Goal: Task Accomplishment & Management: Complete application form

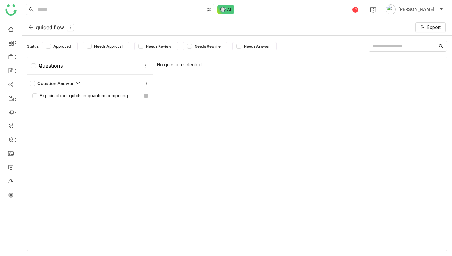
click at [30, 30] on div "guided flow" at bounding box center [51, 28] width 46 height 8
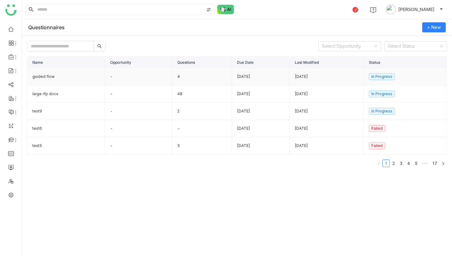
click at [317, 77] on div "[DATE]" at bounding box center [326, 77] width 63 height 6
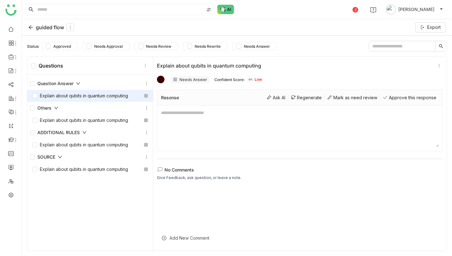
click at [30, 27] on icon at bounding box center [30, 27] width 5 height 5
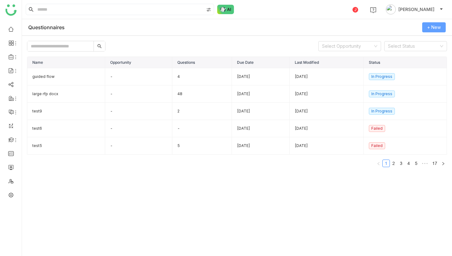
click at [437, 29] on span "+ New" at bounding box center [434, 27] width 14 height 7
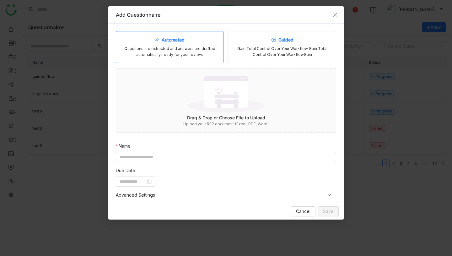
click at [262, 46] on div "Gain Total Control Over Your Workflow Gain Total Control Over Your WorkflowGain" at bounding box center [282, 52] width 97 height 12
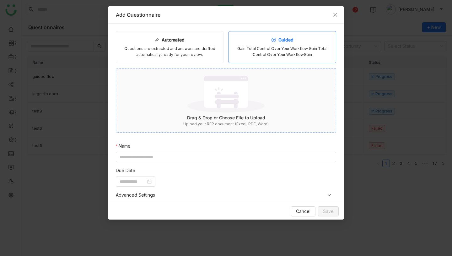
click at [223, 115] on div "Drag & Drop or Choose File to Upload" at bounding box center [226, 117] width 220 height 7
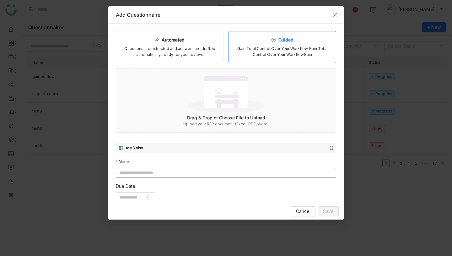
click at [260, 173] on input at bounding box center [226, 173] width 220 height 10
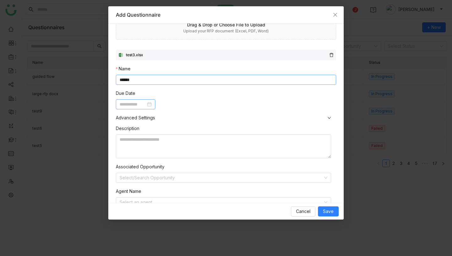
type input "******"
click at [143, 105] on input at bounding box center [133, 104] width 26 height 7
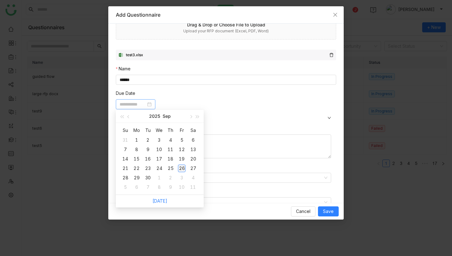
click at [181, 168] on div "26" at bounding box center [182, 169] width 8 height 8
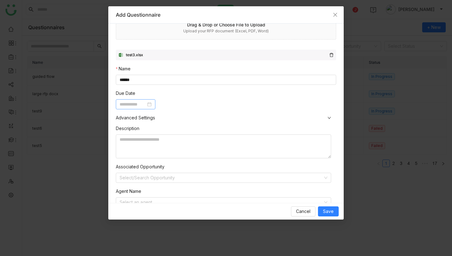
type input "**********"
click at [324, 211] on span "Save" at bounding box center [328, 211] width 11 height 7
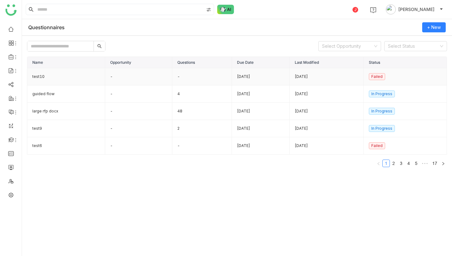
click at [81, 76] on td "test10" at bounding box center [66, 76] width 78 height 17
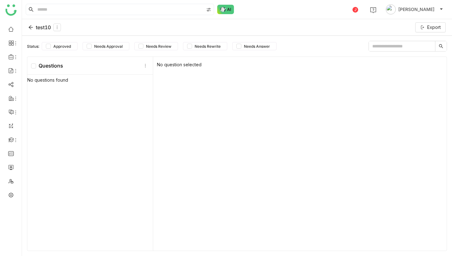
click at [33, 26] on div "test10" at bounding box center [44, 28] width 33 height 8
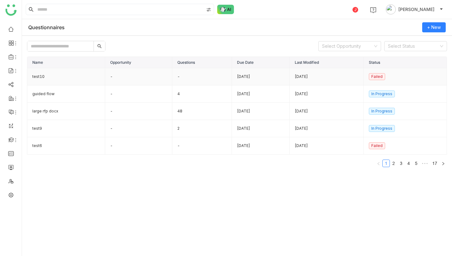
click at [40, 74] on td "test10" at bounding box center [66, 76] width 78 height 17
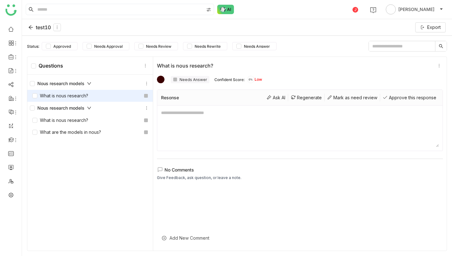
click at [33, 29] on div "test10" at bounding box center [44, 28] width 33 height 8
